Goal: Answer question/provide support

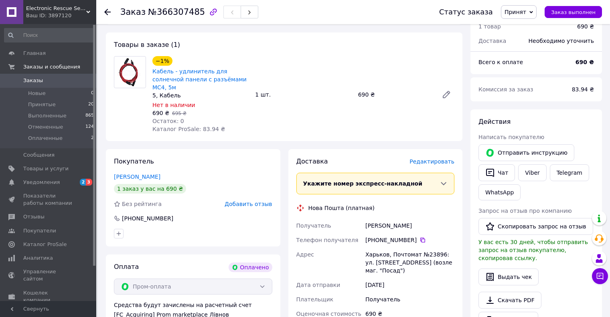
scroll to position [120, 0]
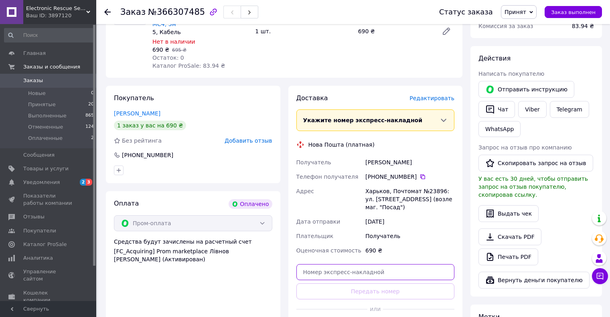
click at [322, 266] on input "text" at bounding box center [376, 272] width 159 height 16
paste input "20451269184443"
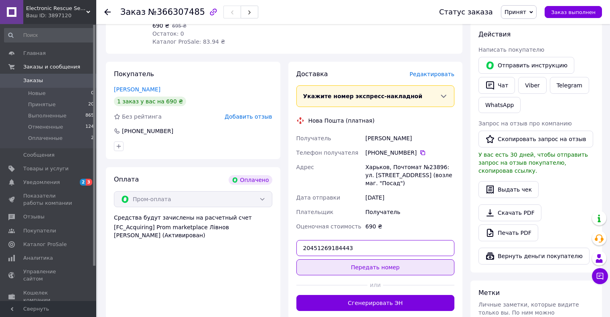
scroll to position [161, 0]
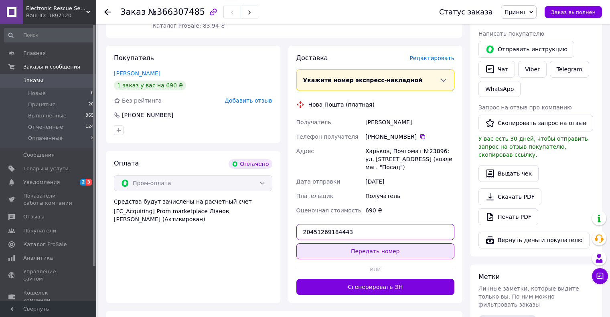
type input "20451269184443"
click at [356, 247] on button "Передать номер" at bounding box center [376, 252] width 159 height 16
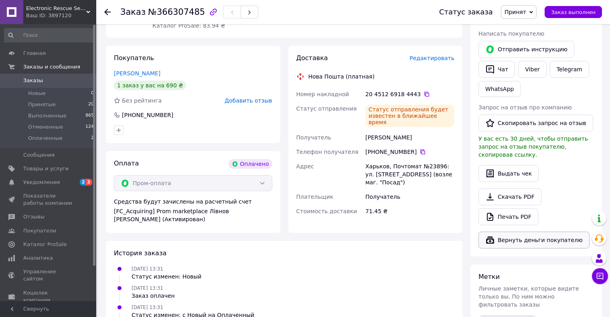
scroll to position [241, 0]
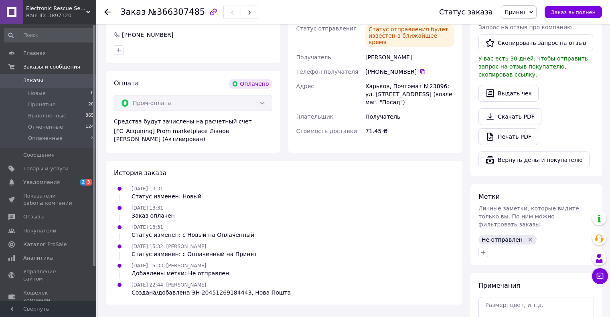
click at [527, 237] on icon "Удалить метку" at bounding box center [530, 240] width 6 height 6
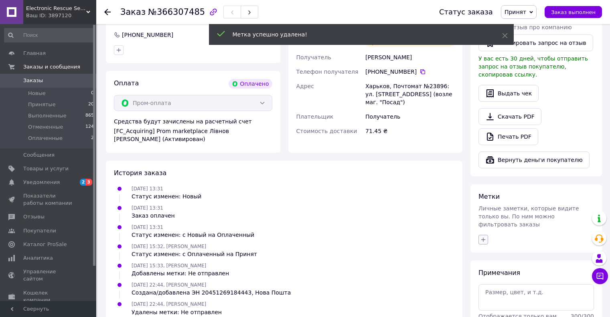
click at [483, 237] on icon "button" at bounding box center [483, 240] width 6 height 6
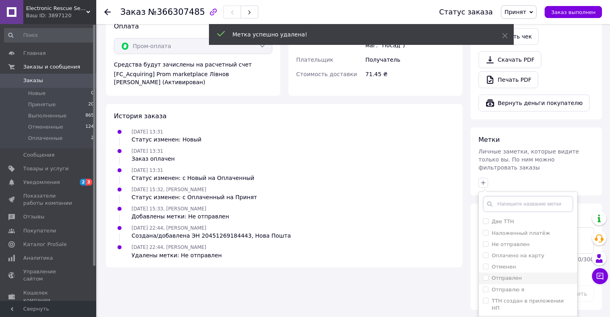
click at [485, 275] on input "Отправлен" at bounding box center [485, 277] width 5 height 5
checkbox input "true"
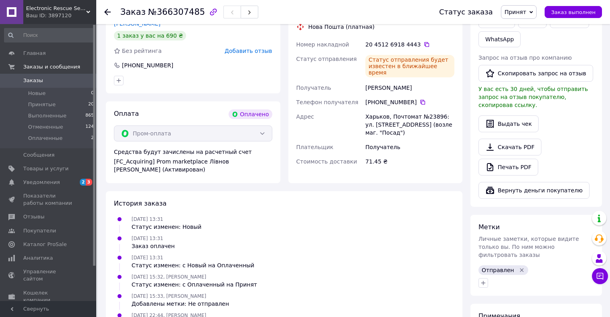
scroll to position [175, 0]
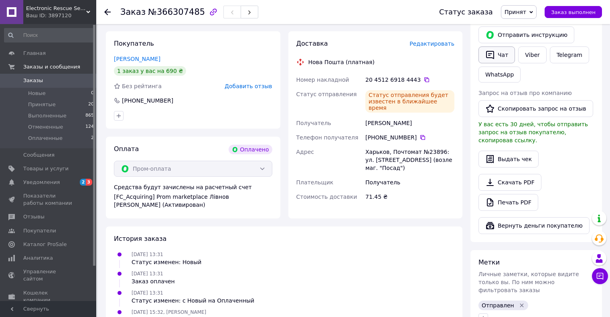
click at [504, 58] on button "Чат" at bounding box center [497, 55] width 37 height 17
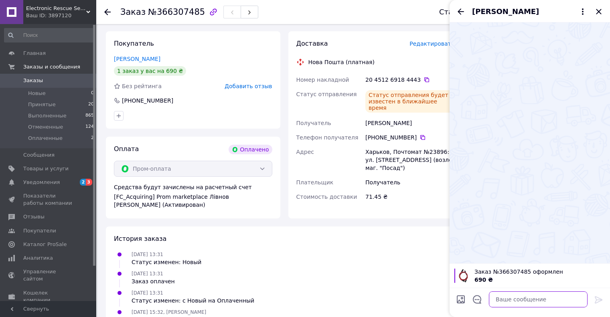
click at [524, 305] on textarea at bounding box center [538, 300] width 99 height 16
paste textarea "Доброго дня. Ваше замовлення на подовжувач для сонячних панелей відправлене. ТТ…"
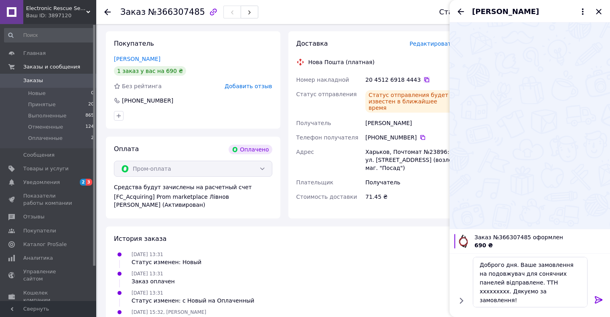
click at [424, 77] on icon at bounding box center [427, 80] width 6 height 6
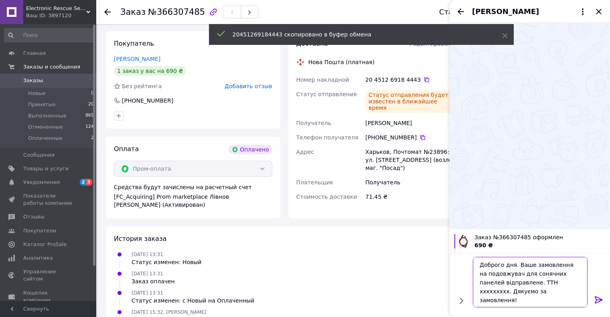
click at [538, 284] on textarea "Доброго дня. Ваше замовлення на подовжувач для сонячних панелей відправлене. ТТ…" at bounding box center [530, 282] width 115 height 51
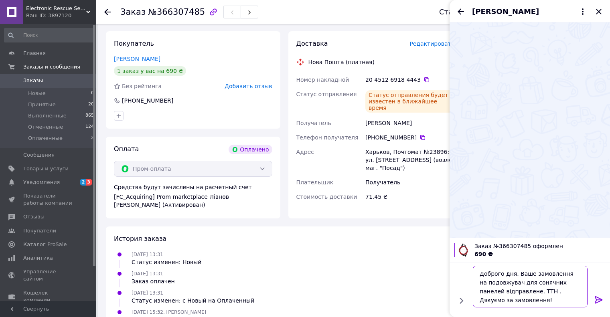
paste textarea "20451269184443"
type textarea "Доброго дня. Ваше замовлення на подовжувач для сонячних панелей відправлене. ТТ…"
click at [602, 299] on icon at bounding box center [599, 300] width 8 height 7
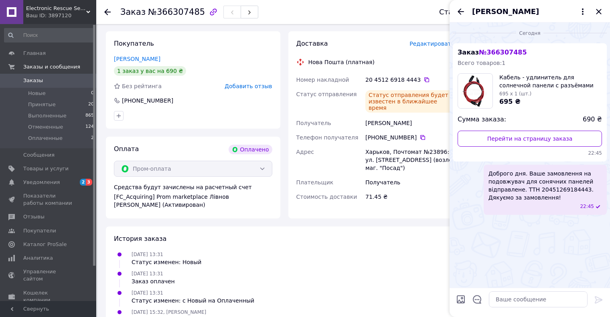
drag, startPoint x: 507, startPoint y: 185, endPoint x: 529, endPoint y: 208, distance: 32.1
click at [529, 209] on div "22:45" at bounding box center [547, 206] width 110 height 7
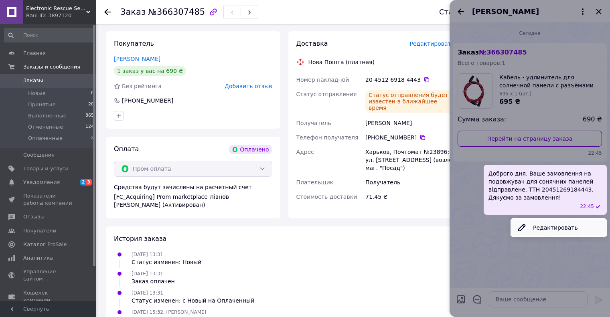
click at [543, 229] on button "Редактировать" at bounding box center [559, 228] width 96 height 16
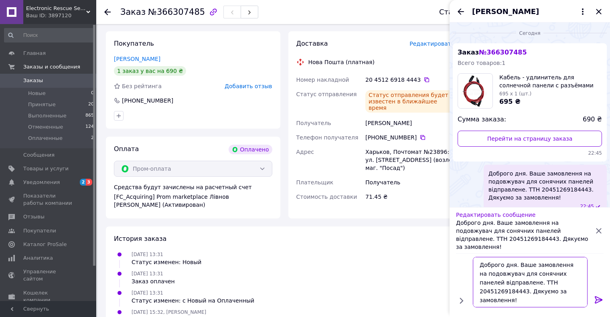
click at [506, 264] on textarea "Доброго дня. Ваше замовлення на подовжувач для сонячних панелей відправлене. ТТ…" at bounding box center [530, 282] width 115 height 51
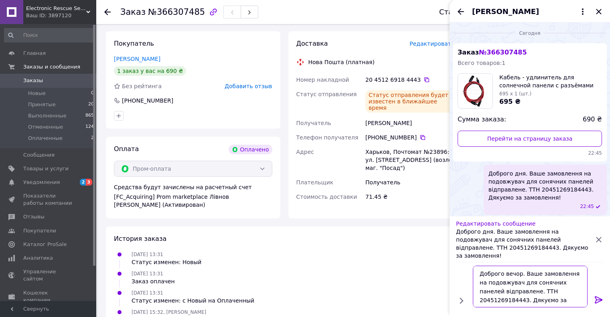
type textarea "Доброго вечора. Ваше замовлення на подовжувач для сонячних панелей відправлене.…"
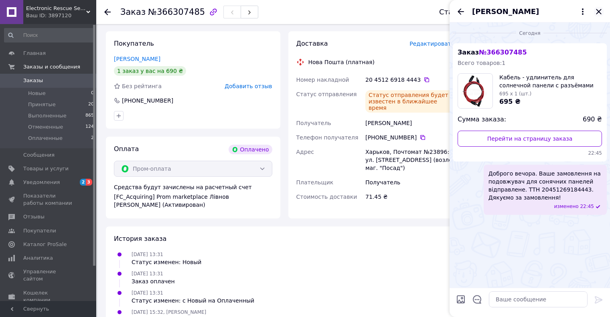
click at [597, 12] on icon "Закрыть" at bounding box center [599, 12] width 10 height 10
